Goal: Complete application form

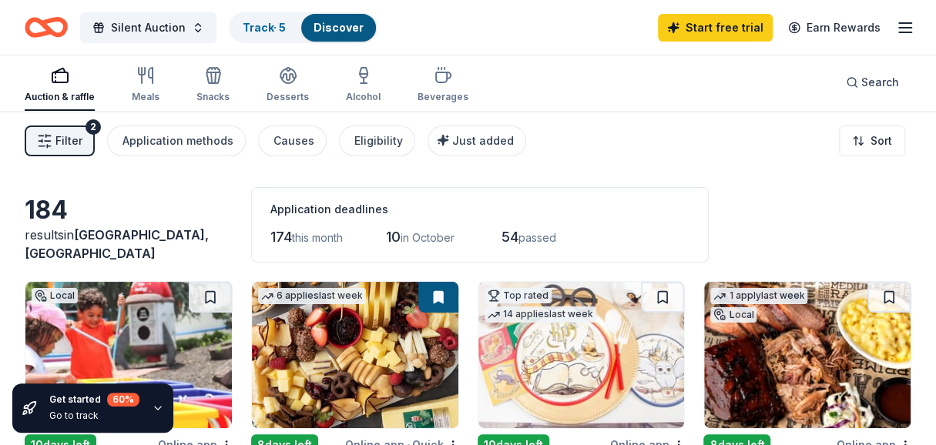
scroll to position [4, 0]
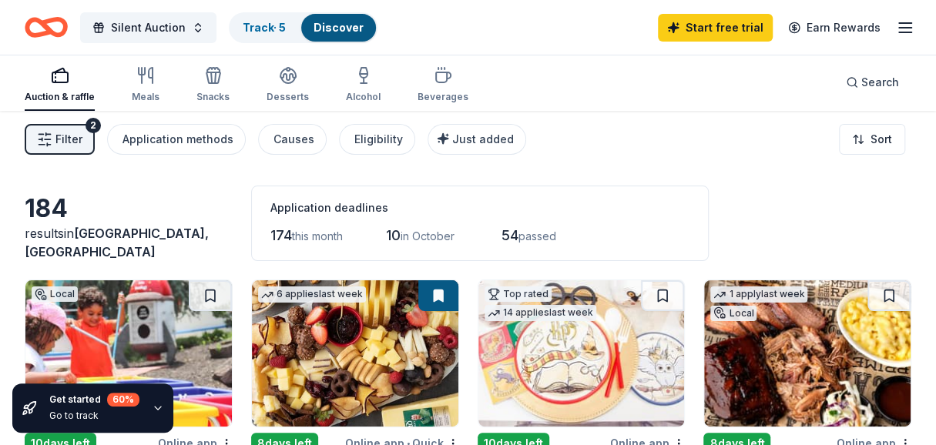
click at [916, 24] on div "Silent Auction Track · 5 Discover Start free trial Earn Rewards" at bounding box center [468, 27] width 936 height 55
click at [912, 28] on icon "button" at bounding box center [905, 27] width 18 height 18
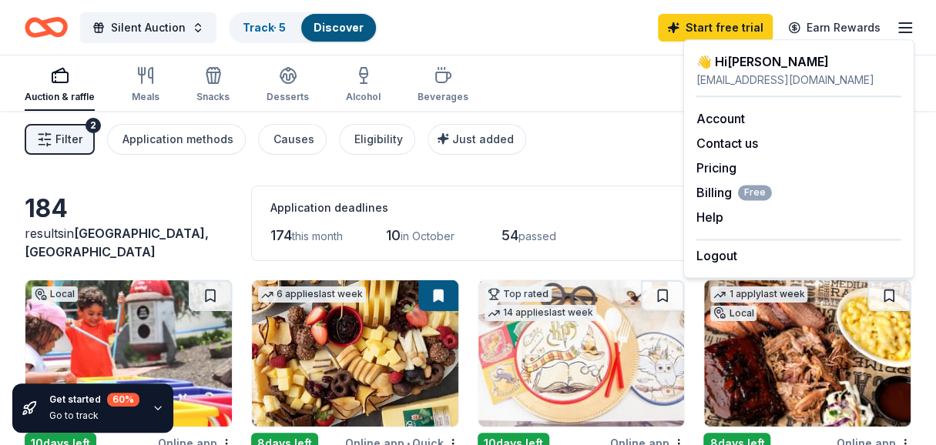
click at [772, 69] on div "👋 Hi Logan" at bounding box center [798, 61] width 205 height 18
click at [762, 89] on div "lottsfundraising@gmail.com" at bounding box center [798, 80] width 205 height 18
click at [713, 114] on link "Account" at bounding box center [720, 118] width 49 height 15
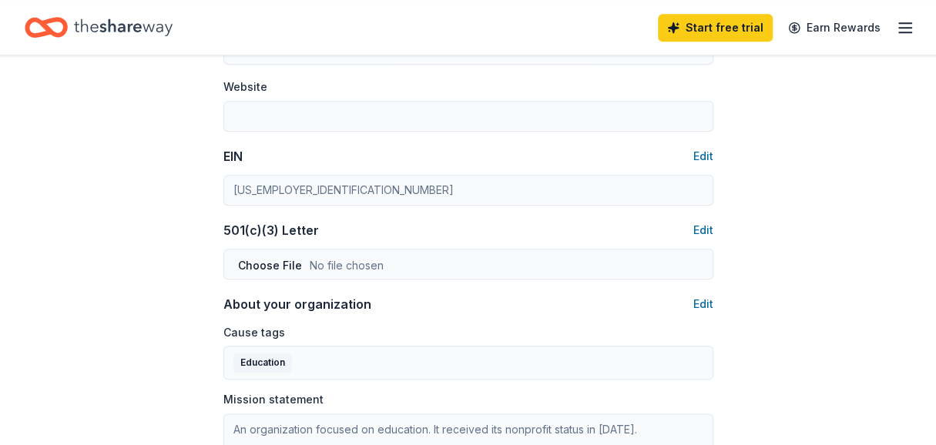
scroll to position [680, 0]
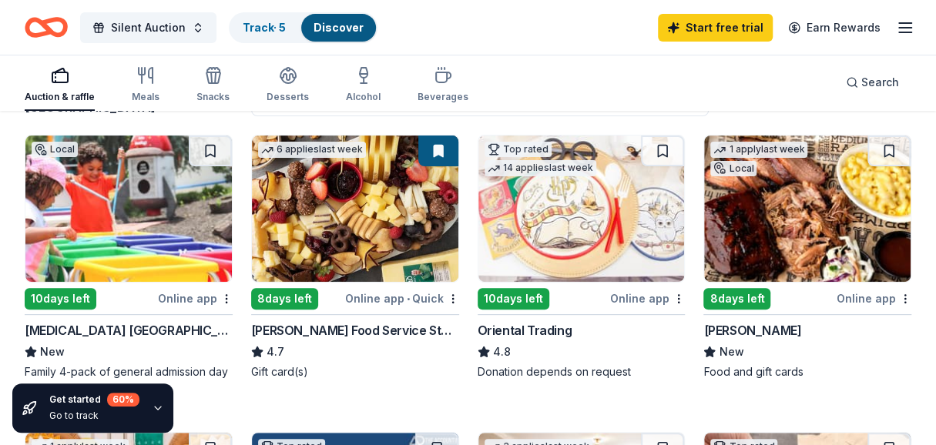
scroll to position [156, 0]
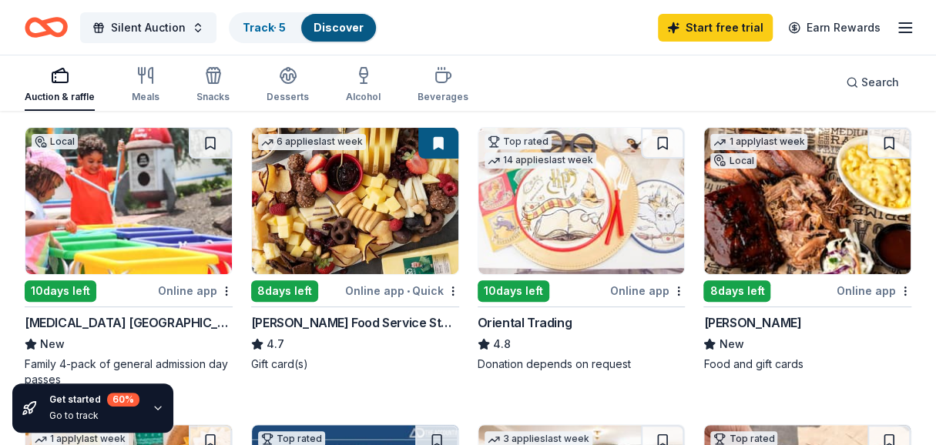
click at [873, 287] on div "Online app" at bounding box center [873, 290] width 75 height 19
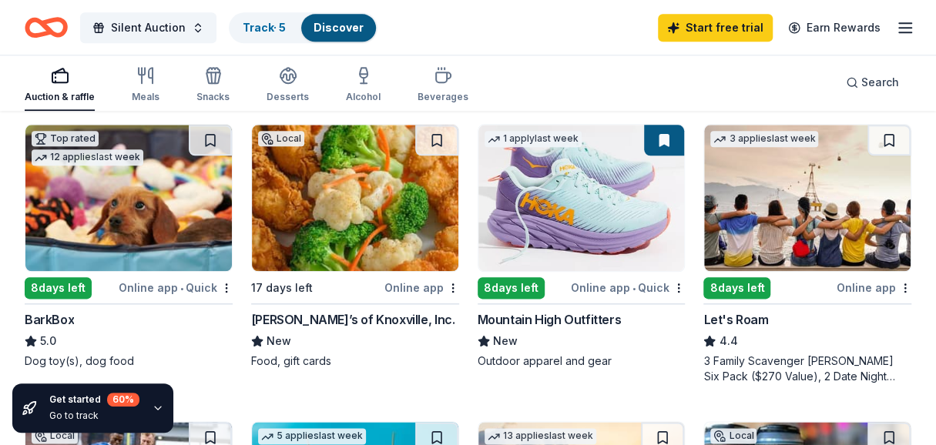
scroll to position [755, 0]
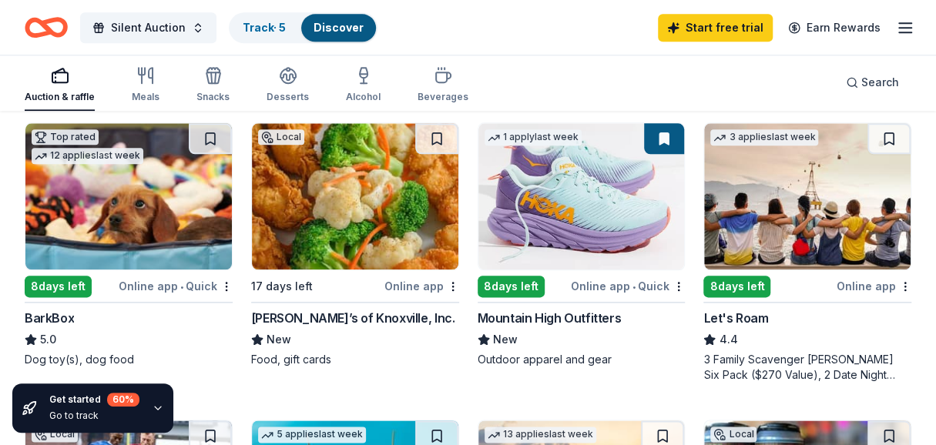
click at [819, 244] on img at bounding box center [807, 196] width 206 height 146
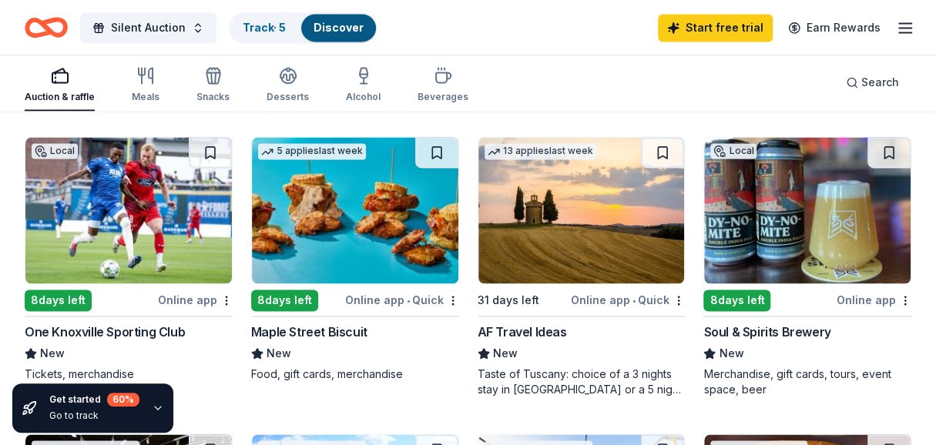
scroll to position [1038, 0]
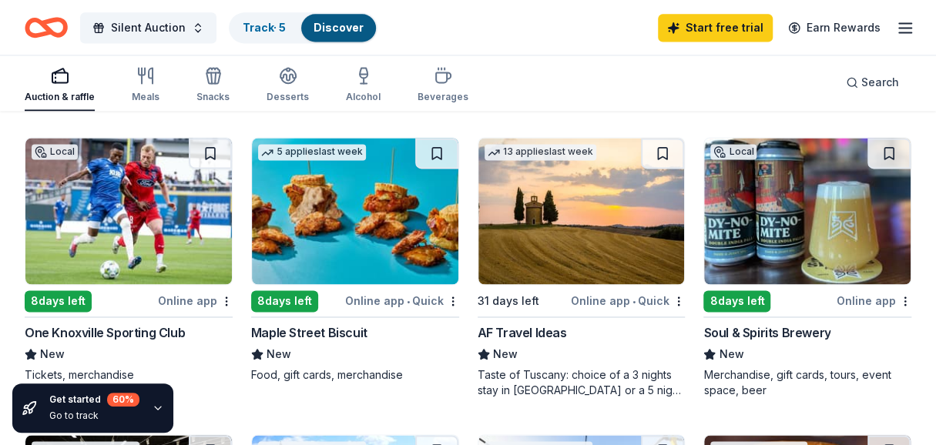
click at [295, 303] on div "8 days left" at bounding box center [284, 301] width 67 height 22
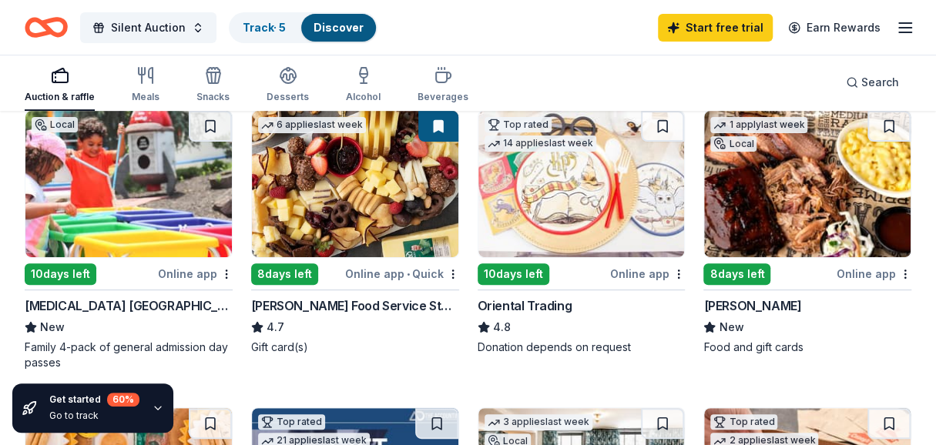
scroll to position [166, 0]
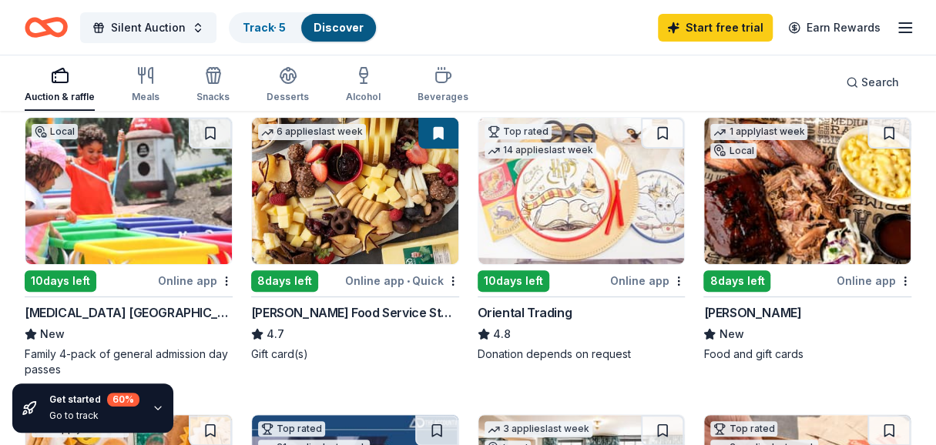
click at [184, 280] on div "Online app" at bounding box center [195, 280] width 75 height 19
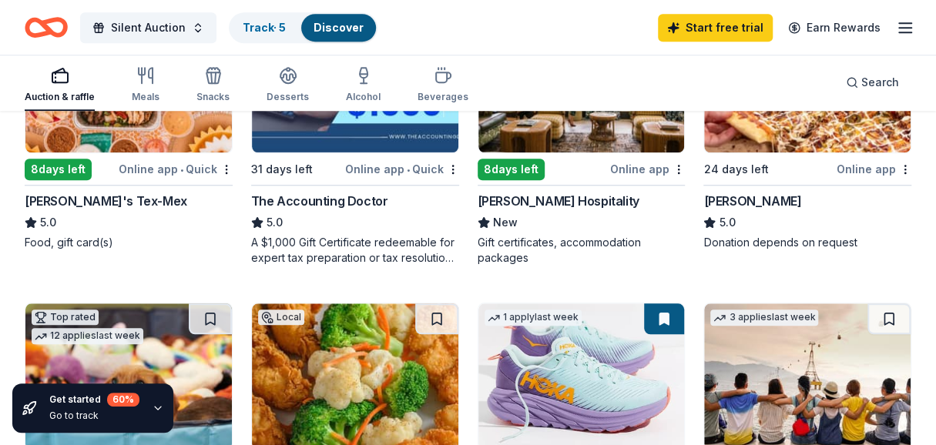
scroll to position [640, 0]
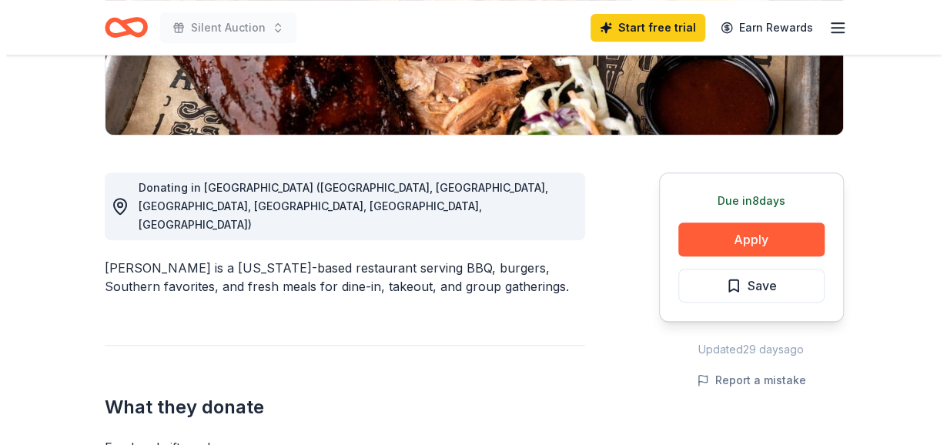
scroll to position [384, 0]
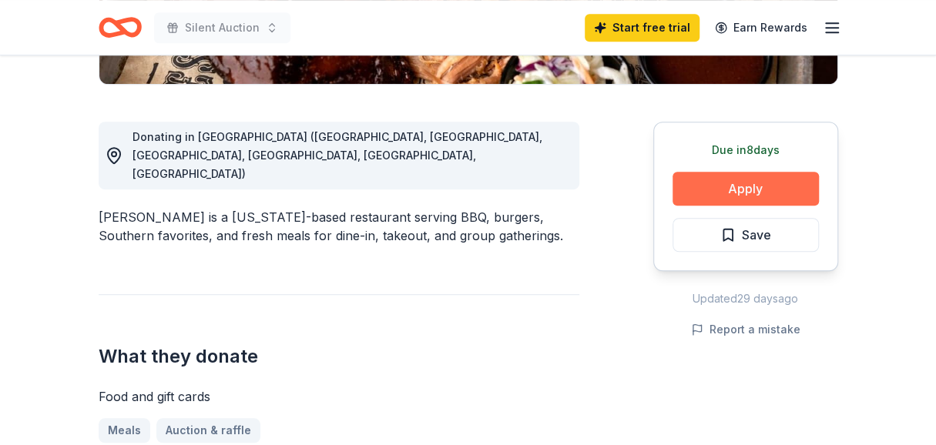
click at [695, 189] on button "Apply" at bounding box center [745, 189] width 146 height 34
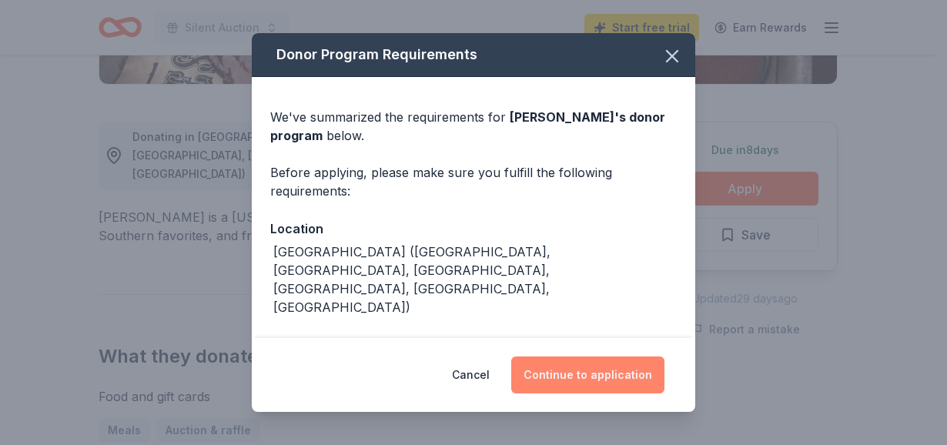
click at [553, 367] on button "Continue to application" at bounding box center [587, 375] width 153 height 37
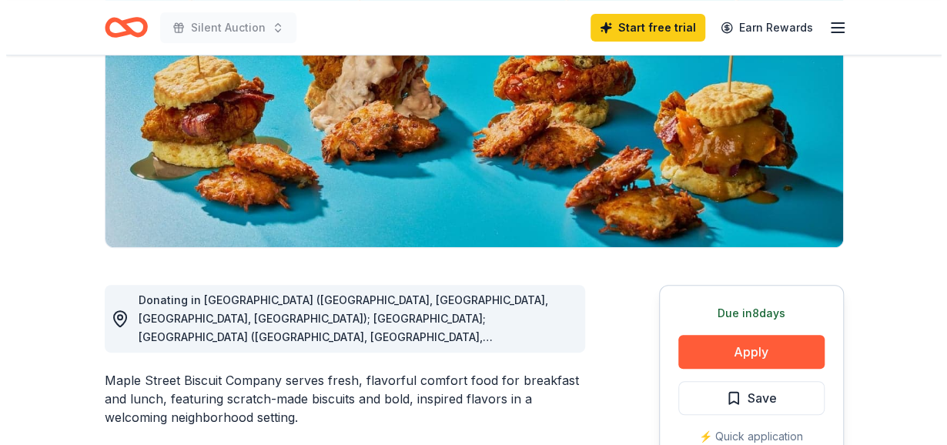
scroll to position [270, 0]
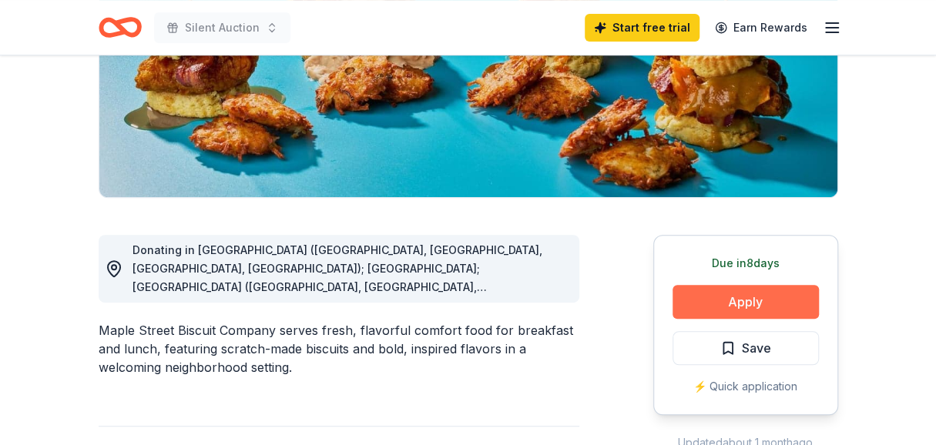
click at [719, 301] on button "Apply" at bounding box center [745, 302] width 146 height 34
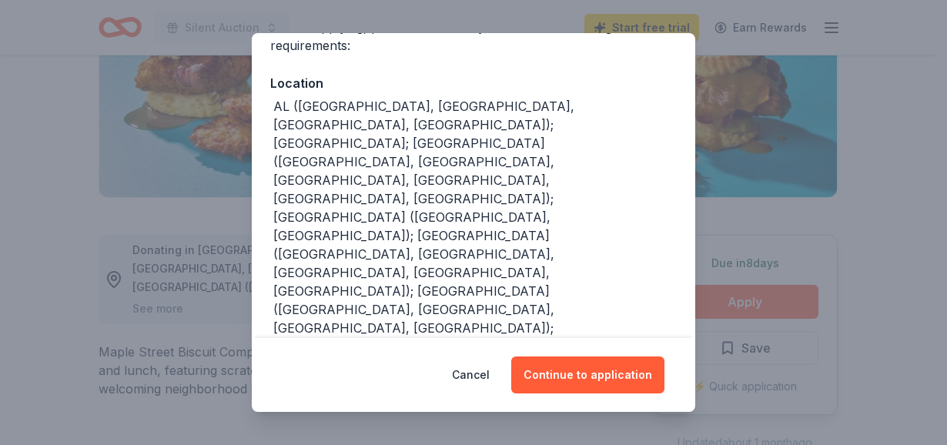
scroll to position [146, 0]
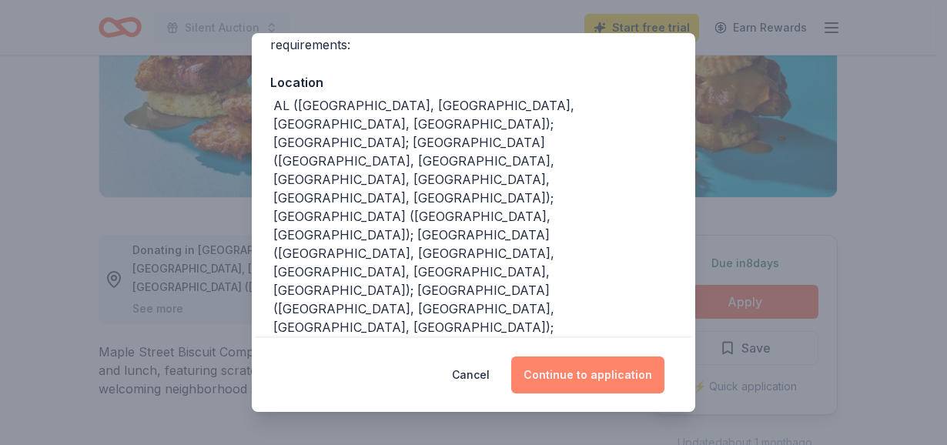
click at [592, 364] on button "Continue to application" at bounding box center [587, 375] width 153 height 37
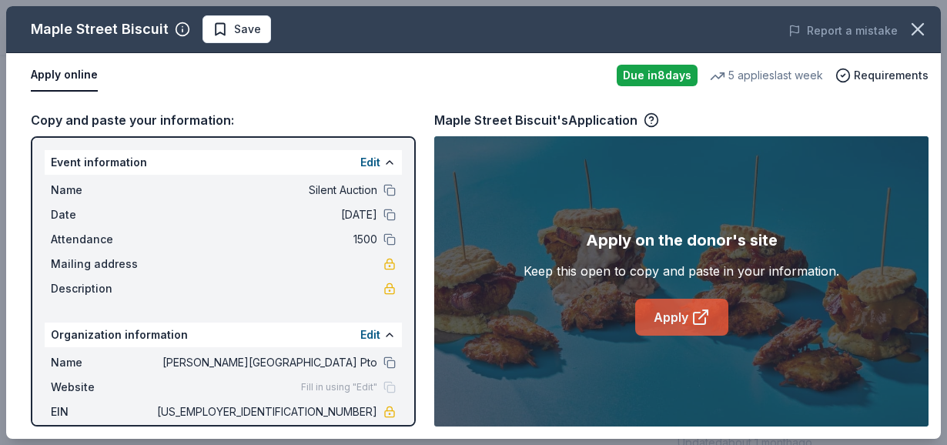
click at [676, 324] on link "Apply" at bounding box center [681, 317] width 93 height 37
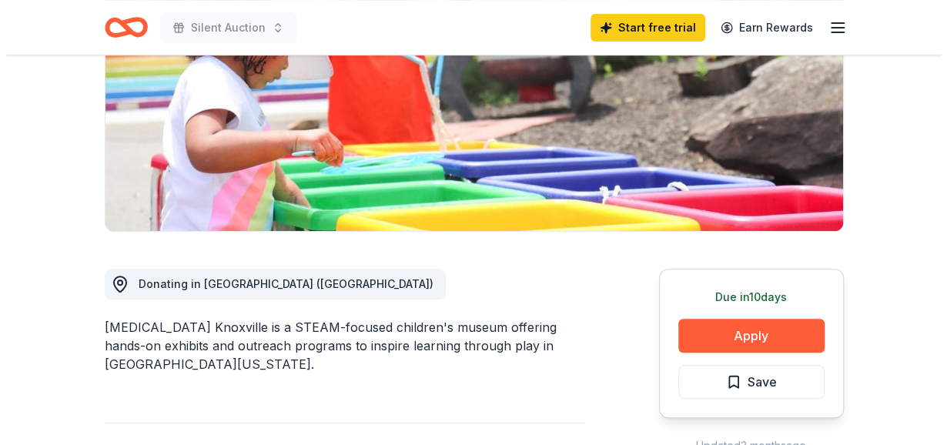
scroll to position [237, 0]
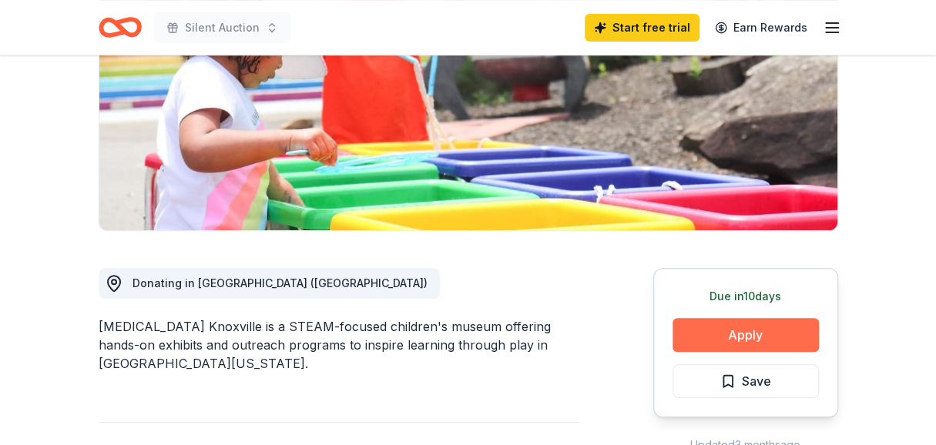
click at [709, 333] on button "Apply" at bounding box center [745, 335] width 146 height 34
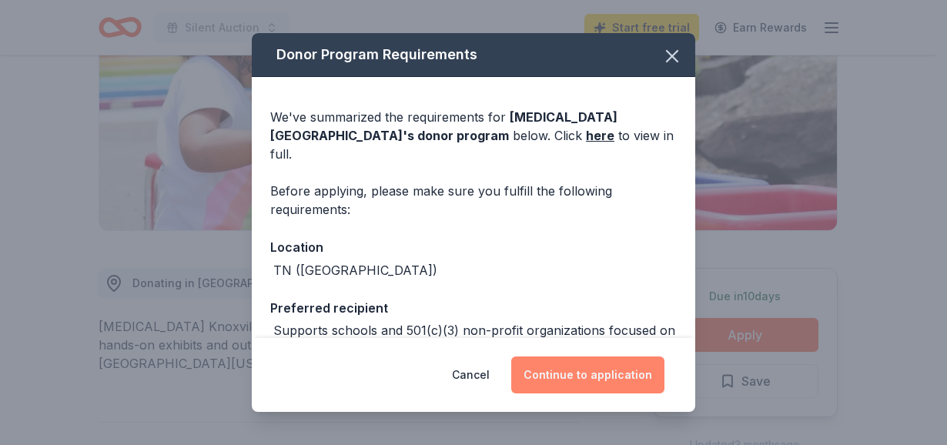
click at [544, 365] on button "Continue to application" at bounding box center [587, 375] width 153 height 37
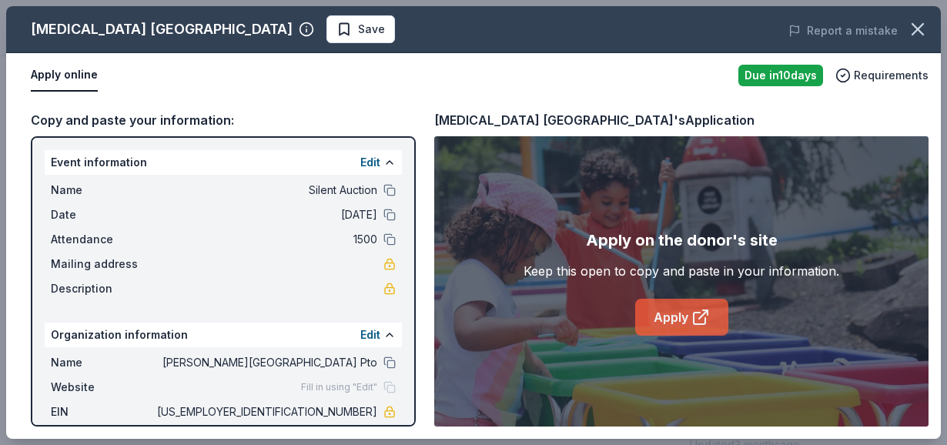
click at [672, 311] on link "Apply" at bounding box center [681, 317] width 93 height 37
click at [657, 306] on link "Apply" at bounding box center [681, 317] width 93 height 37
